Goal: Check status

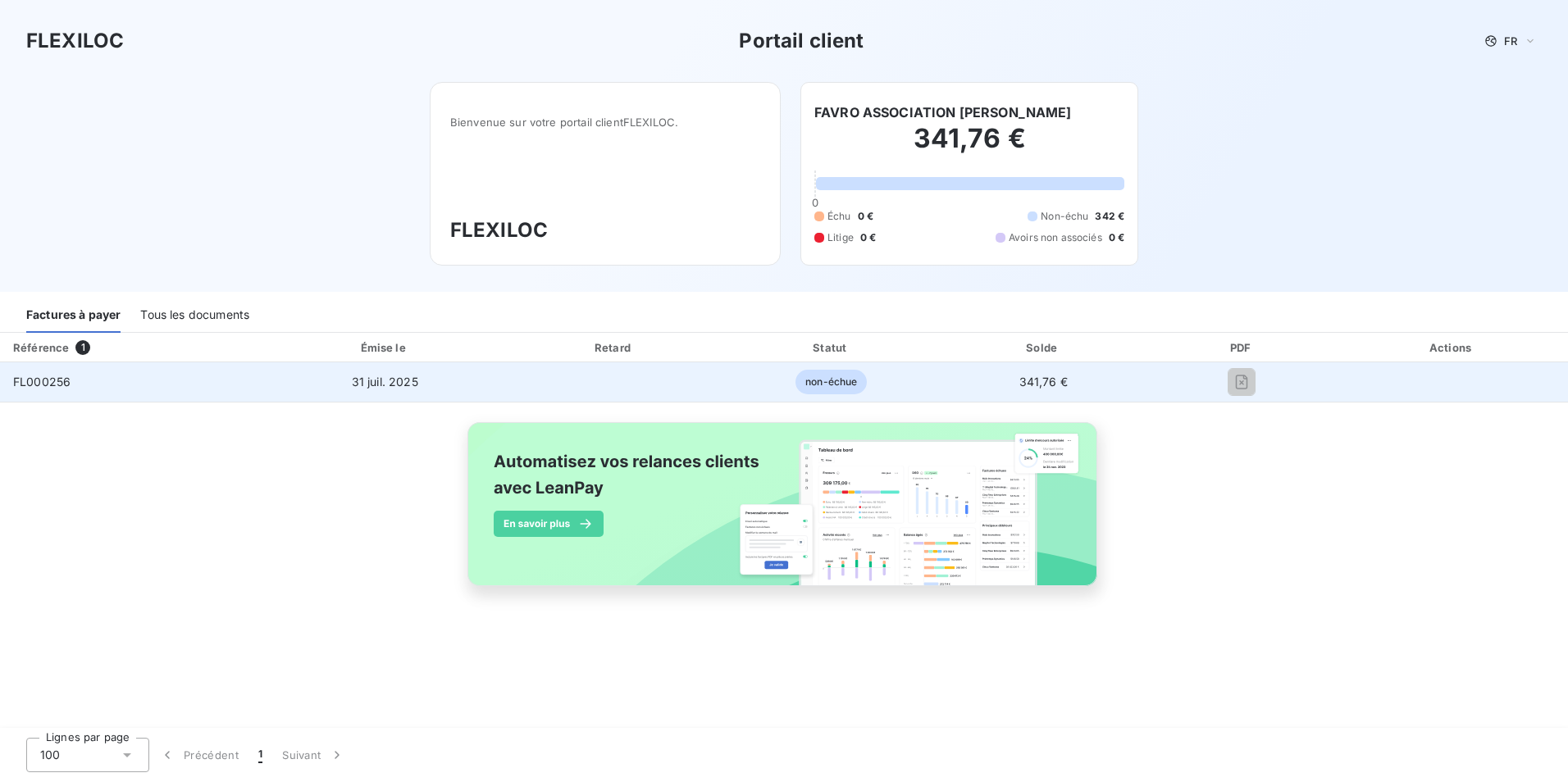
click at [134, 385] on td "FL000256" at bounding box center [133, 382] width 265 height 39
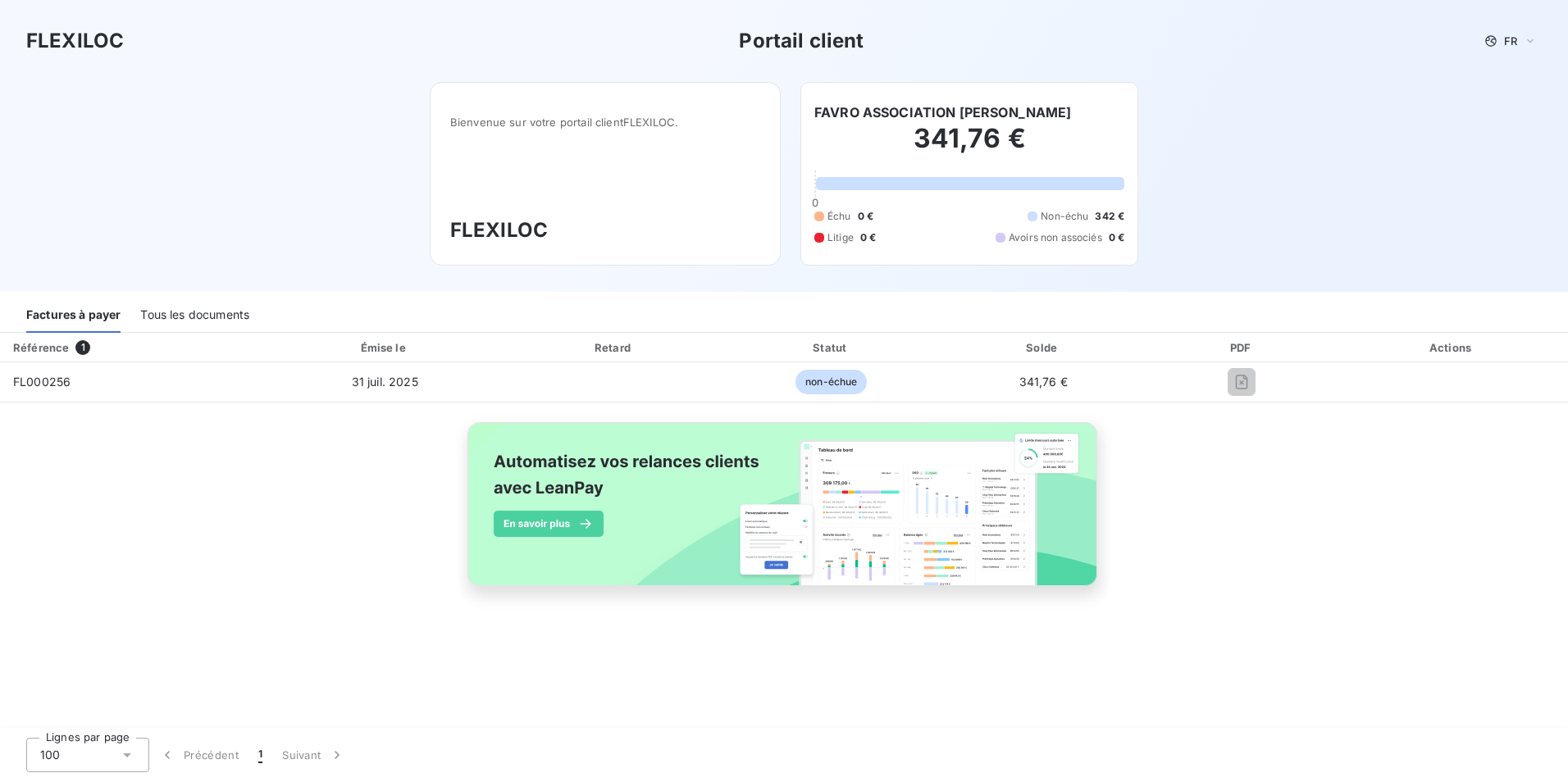
click at [190, 315] on div "Tous les documents" at bounding box center [195, 315] width 109 height 34
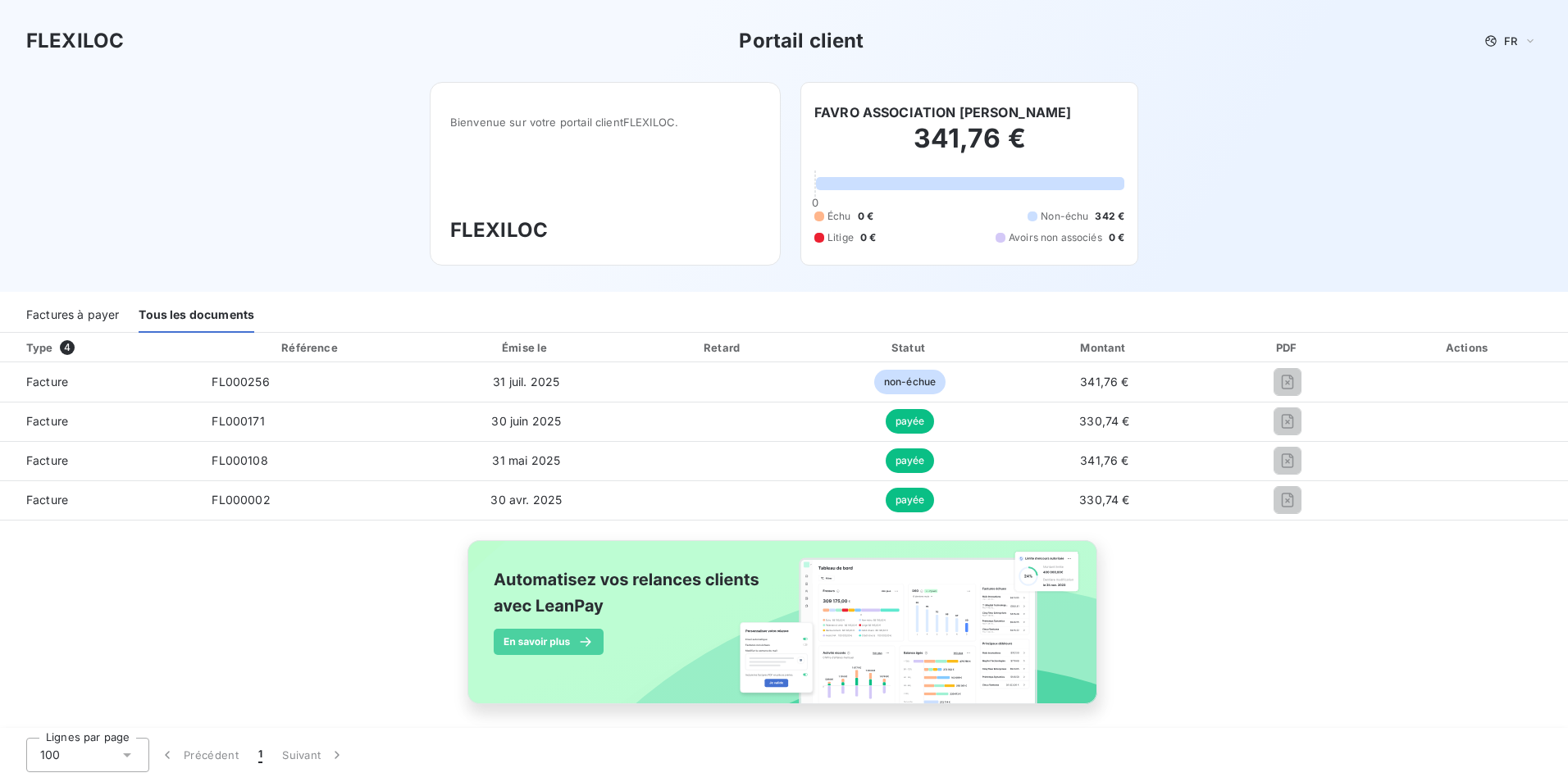
click at [90, 316] on div "Factures à payer" at bounding box center [72, 315] width 93 height 34
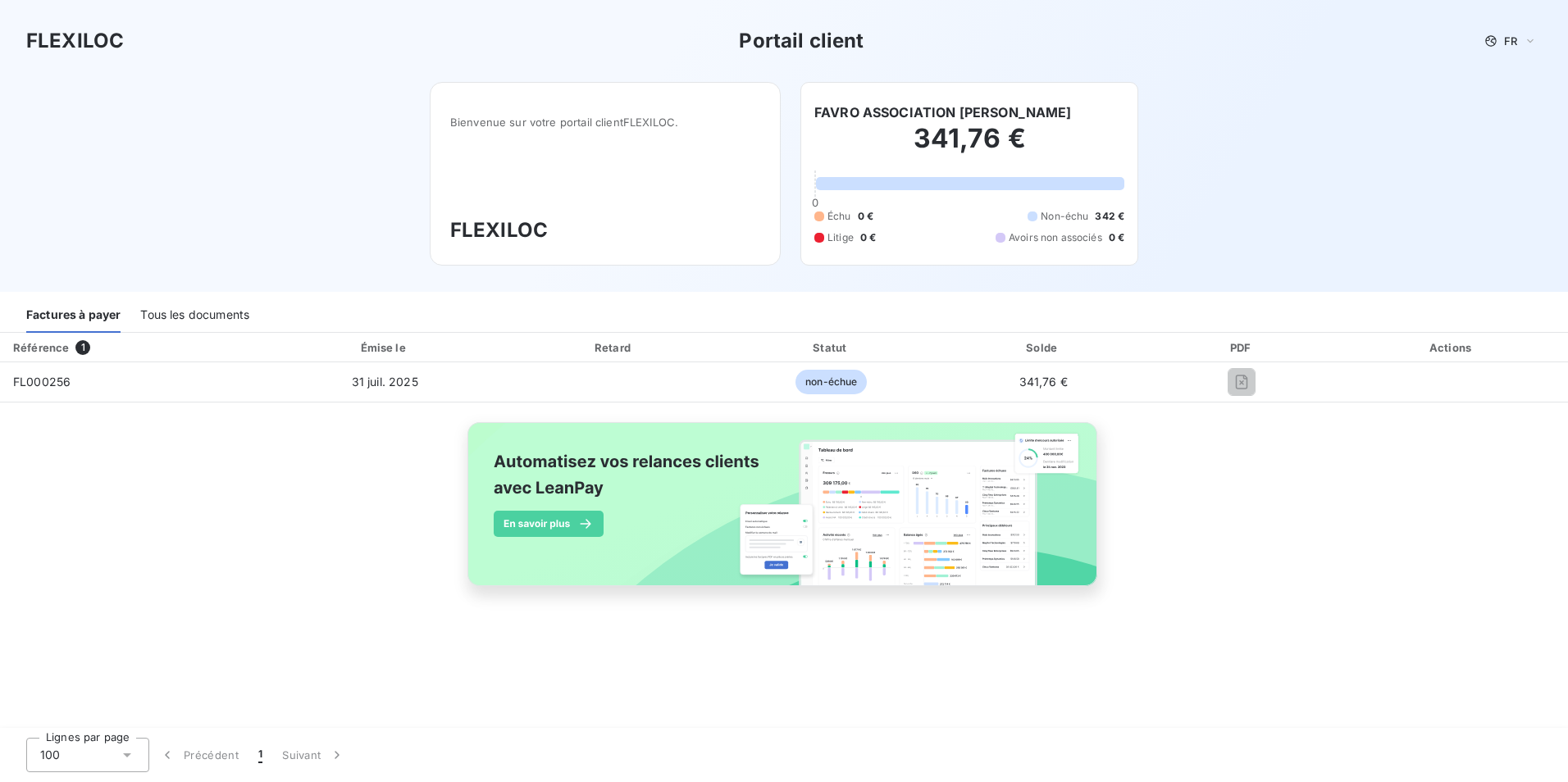
drag, startPoint x: 921, startPoint y: 147, endPoint x: 937, endPoint y: 147, distance: 16.0
click at [921, 147] on h2 "341,76 €" at bounding box center [969, 146] width 310 height 49
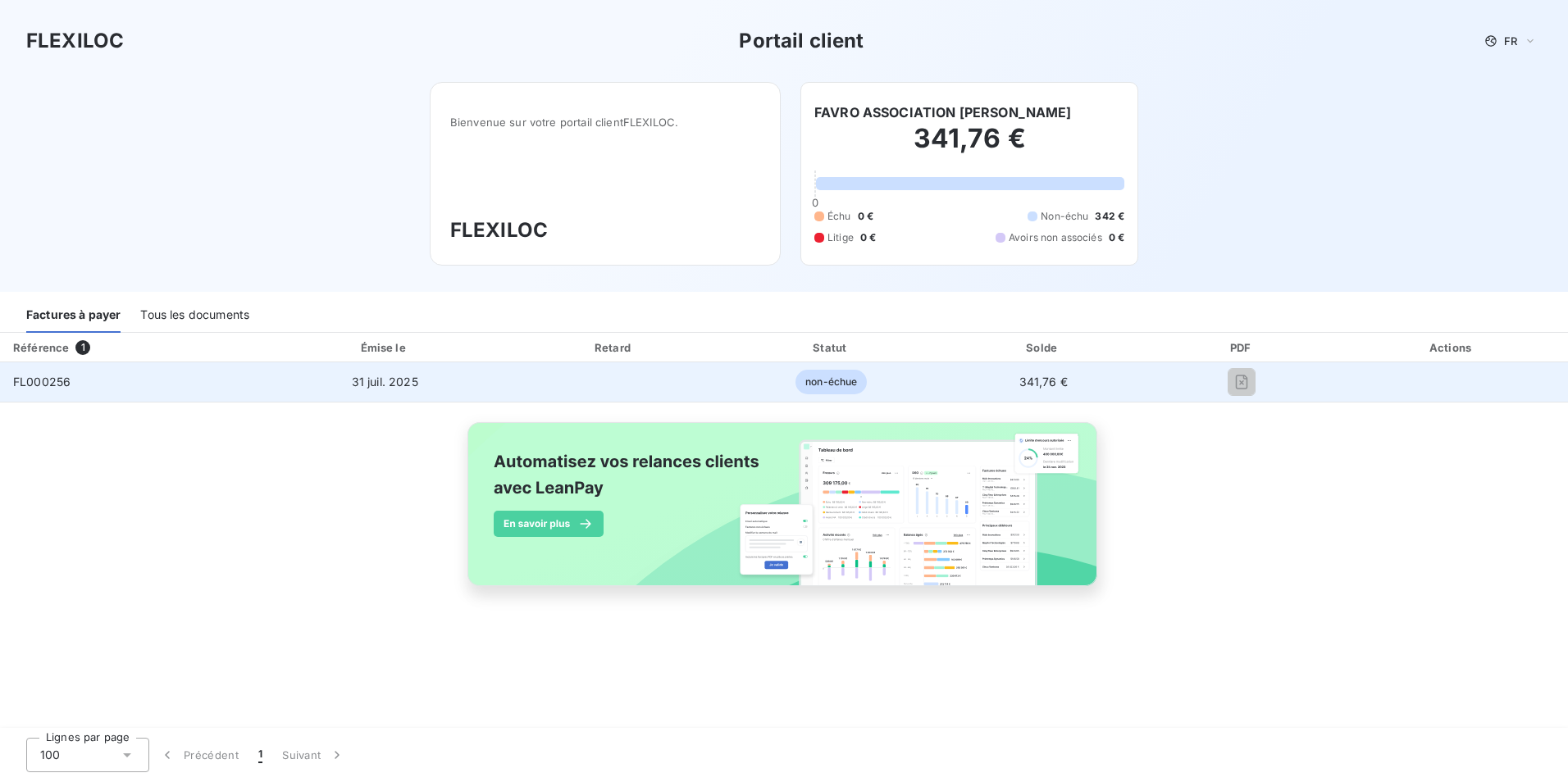
click at [1036, 380] on span "341,76 €" at bounding box center [1044, 381] width 49 height 14
click at [834, 382] on span "non-échue" at bounding box center [831, 381] width 71 height 24
click at [430, 376] on td "31 juil. 2025" at bounding box center [385, 382] width 240 height 39
drag, startPoint x: 77, startPoint y: 379, endPoint x: 44, endPoint y: 379, distance: 33.0
click at [74, 379] on td "FL000256" at bounding box center [133, 382] width 265 height 39
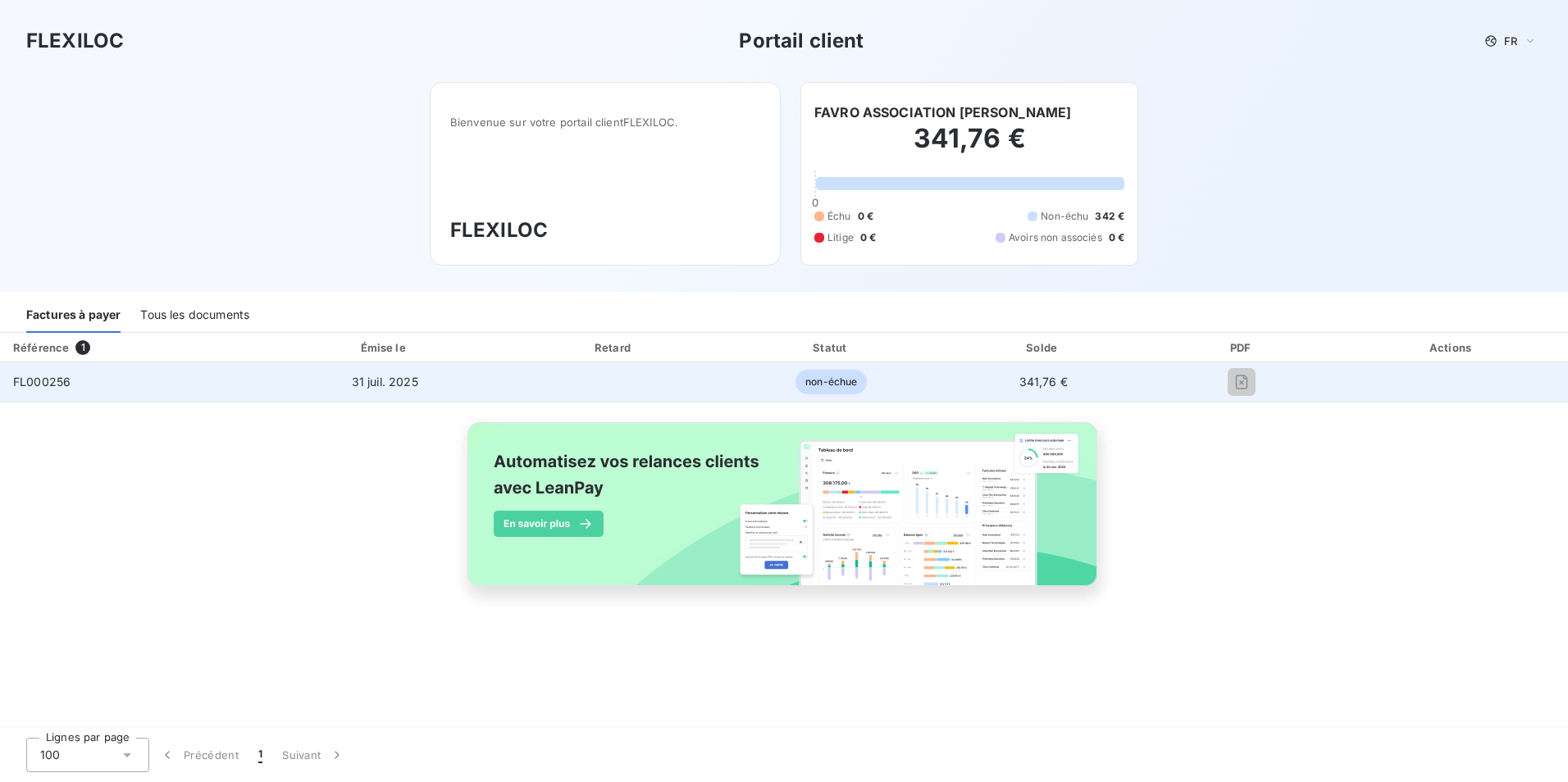
click at [20, 380] on span "FL000256" at bounding box center [41, 381] width 58 height 14
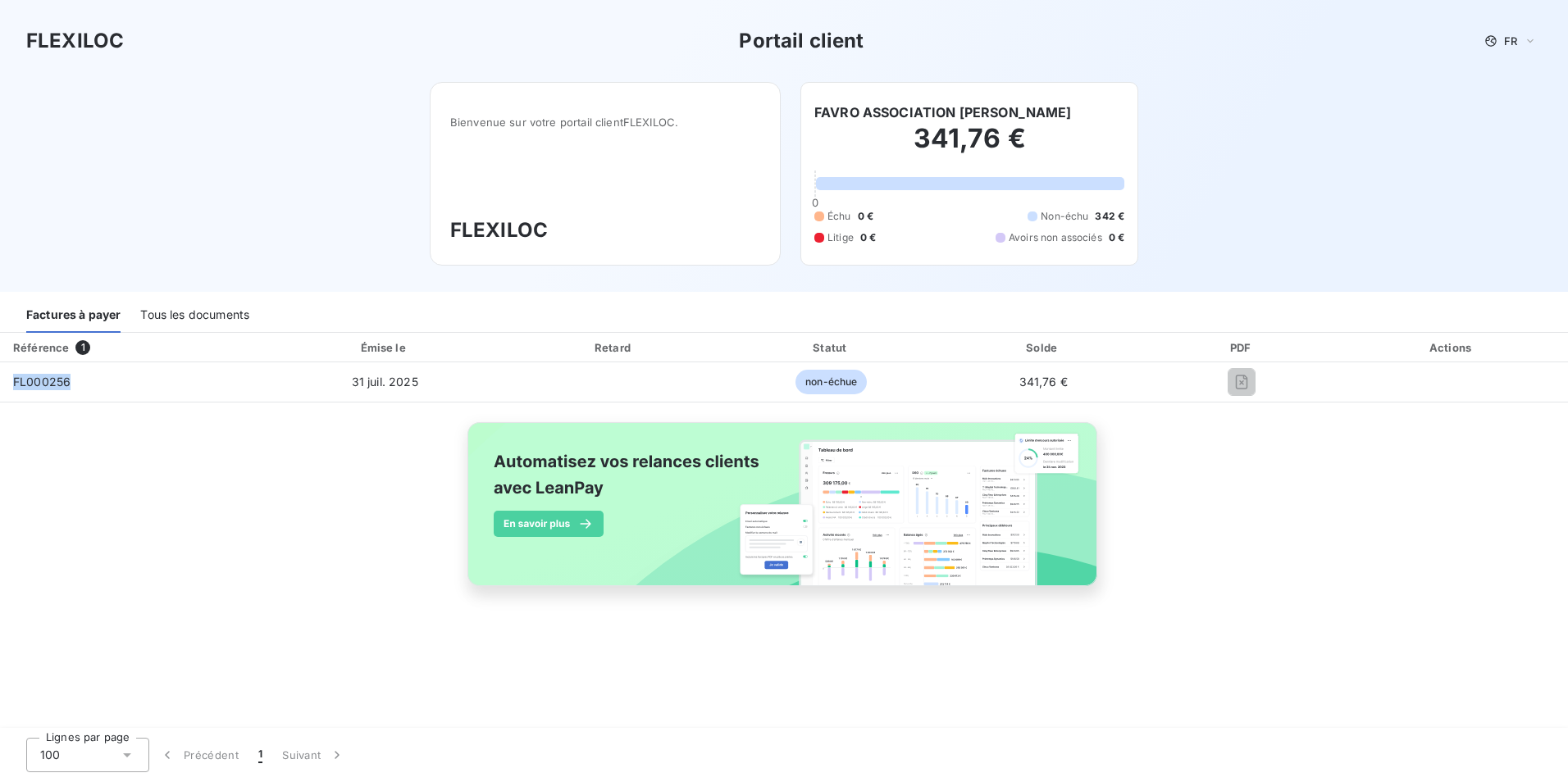
drag, startPoint x: 78, startPoint y: 385, endPoint x: -3, endPoint y: 385, distance: 81.0
click at [0, 385] on html "FLEXILOC Portail client FR Bienvenue sur votre portail client FLEXILOC . FLEXIL…" at bounding box center [784, 391] width 1568 height 782
click at [154, 413] on div "Référence 1 Émise le Retard Statut Solde PDF Actions FL000256 [DATE] non-échue …" at bounding box center [784, 479] width 1568 height 292
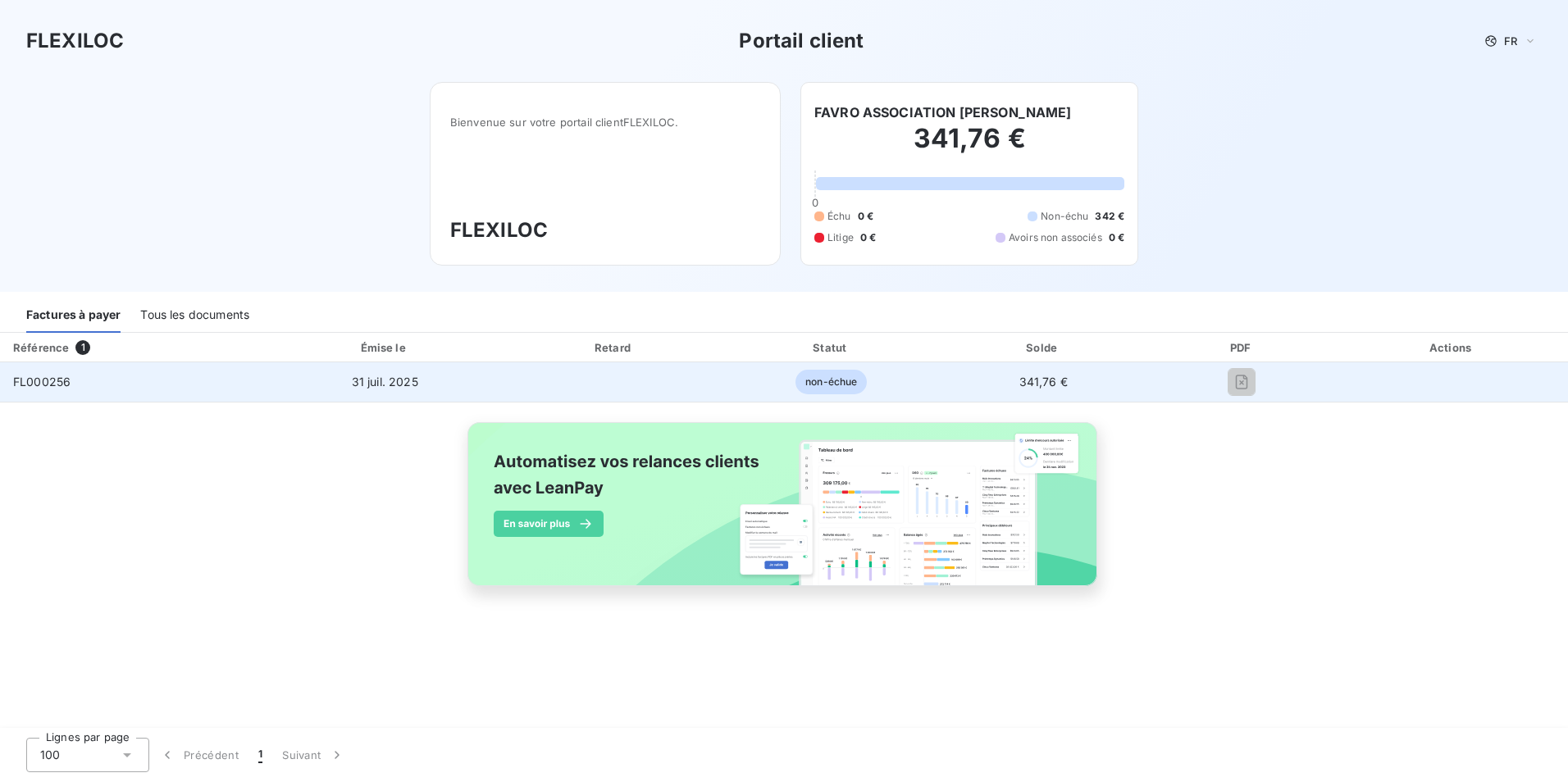
click at [1465, 370] on td at bounding box center [1452, 382] width 232 height 39
click at [1459, 389] on td at bounding box center [1452, 382] width 232 height 39
